Goal: Information Seeking & Learning: Learn about a topic

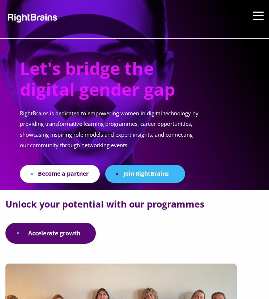
click at [258, 18] on button "button" at bounding box center [258, 17] width 11 height 11
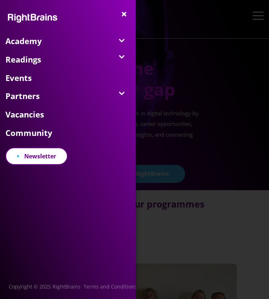
click at [38, 38] on link "Academy" at bounding box center [70, 41] width 130 height 14
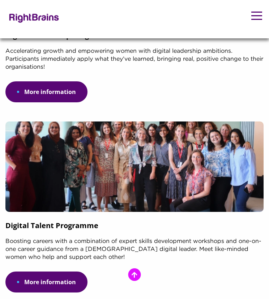
scroll to position [208, 0]
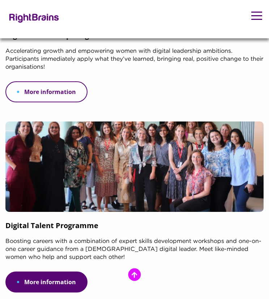
click at [47, 91] on link "More information" at bounding box center [46, 91] width 82 height 21
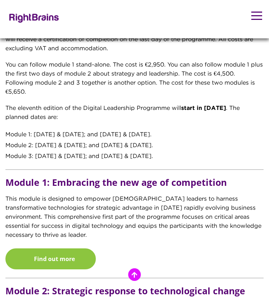
scroll to position [403, 0]
click at [135, 158] on div "Module 3: 11 & 12 February 2026; and 12 & 13 March 2026." at bounding box center [134, 156] width 258 height 11
click at [140, 155] on div "Module 3: 11 & 12 February 2026; and 12 & 13 March 2026." at bounding box center [134, 156] width 258 height 11
drag, startPoint x: 140, startPoint y: 155, endPoint x: 130, endPoint y: 154, distance: 9.8
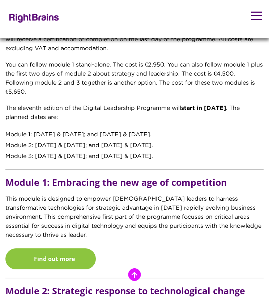
click at [130, 154] on div "Module 3: 11 & 12 February 2026; and 12 & 13 March 2026." at bounding box center [134, 156] width 258 height 11
click at [128, 154] on div "Module 3: 11 & 12 February 2026; and 12 & 13 March 2026." at bounding box center [134, 156] width 258 height 11
click at [136, 150] on div "Module 2: 16 & 17 December 2025; and 15 & 16 January 2026." at bounding box center [134, 145] width 258 height 11
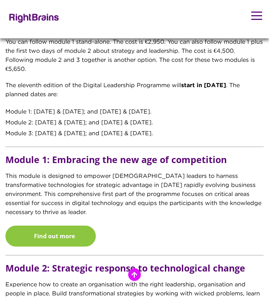
scroll to position [427, 0]
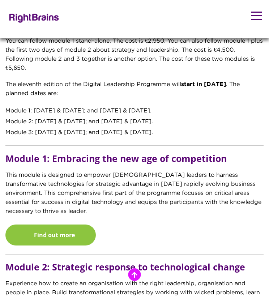
click at [163, 96] on p "The eleventh edition of the Digital Leadership Programme will start in October …" at bounding box center [134, 92] width 258 height 25
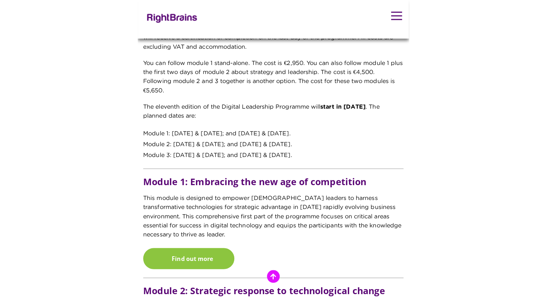
scroll to position [405, 0]
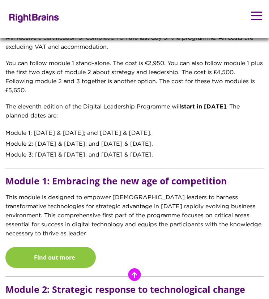
click at [169, 136] on div "Module 1: 14 & 15 October 2025; and 19 & 20 November 2025." at bounding box center [134, 133] width 258 height 11
drag, startPoint x: 46, startPoint y: 131, endPoint x: 93, endPoint y: 133, distance: 46.7
click at [93, 133] on div "Module 1: 14 & 15 October 2025; and 19 & 20 November 2025." at bounding box center [134, 133] width 258 height 11
drag, startPoint x: 93, startPoint y: 133, endPoint x: 148, endPoint y: 153, distance: 59.0
click at [148, 153] on div "Module 3: 11 & 12 February 2026; and 12 & 13 March 2026." at bounding box center [134, 155] width 258 height 11
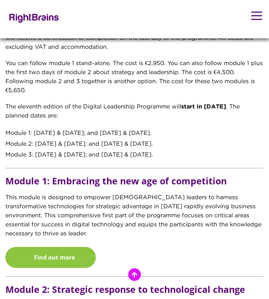
drag, startPoint x: 148, startPoint y: 153, endPoint x: 138, endPoint y: 147, distance: 11.7
click at [138, 147] on div "Module 2: 16 & 17 December 2025; and 15 & 16 January 2026." at bounding box center [134, 144] width 258 height 11
click at [67, 133] on div "Module 1: 14 & 15 October 2025; and 19 & 20 November 2025." at bounding box center [134, 133] width 258 height 11
drag, startPoint x: 67, startPoint y: 133, endPoint x: 78, endPoint y: 135, distance: 12.1
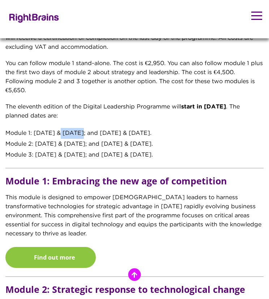
click at [78, 135] on div "Module 1: 14 & 15 October 2025; and 19 & 20 November 2025." at bounding box center [134, 133] width 258 height 11
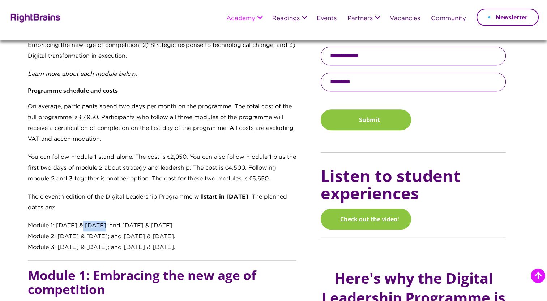
scroll to position [513, 0]
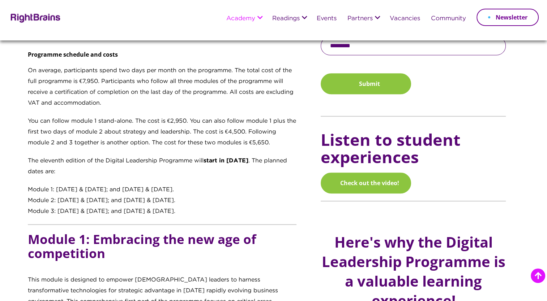
click at [169, 182] on p "The eleventh edition of the Digital Leadership Programme will start in October …" at bounding box center [162, 170] width 269 height 29
